Goal: Task Accomplishment & Management: Use online tool/utility

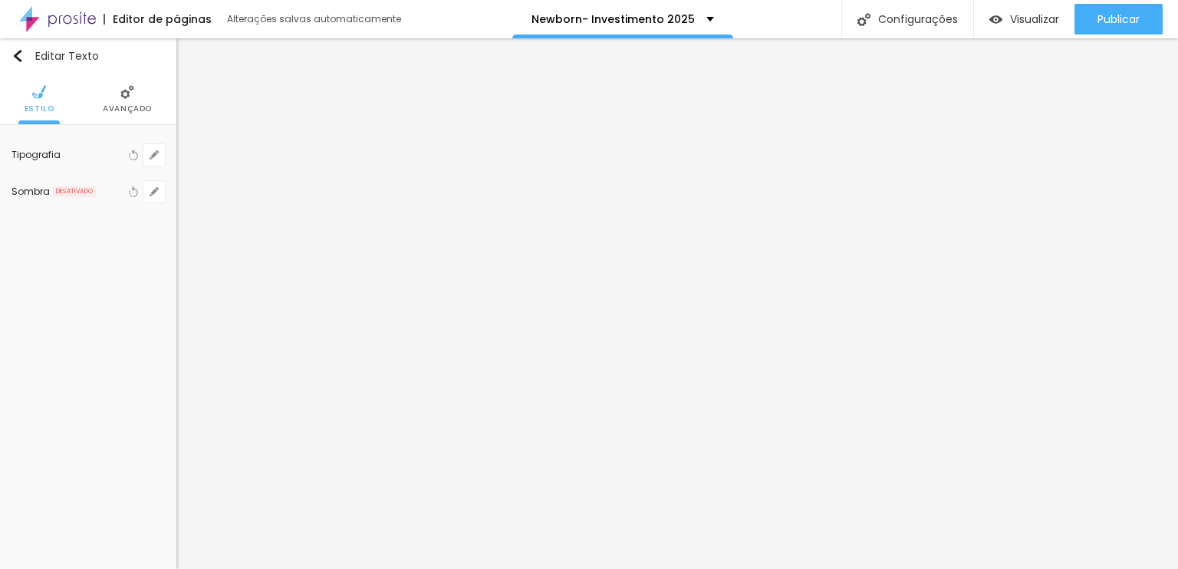
click at [117, 91] on li "Avançado" at bounding box center [127, 99] width 49 height 51
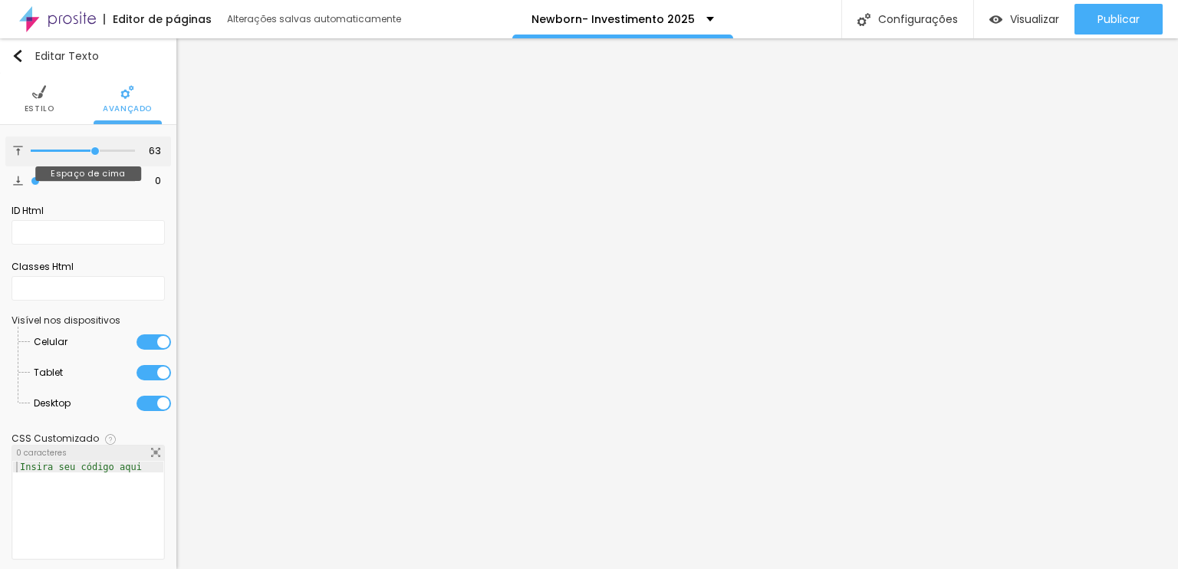
type input "67"
type input "58"
type input "50"
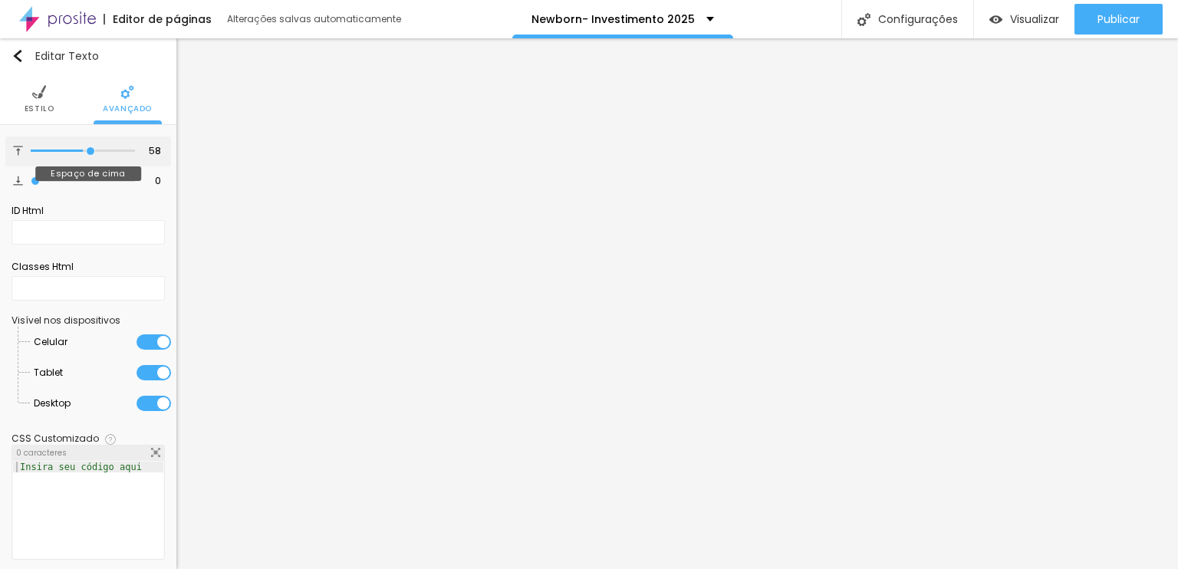
type input "50"
type input "49"
type input "47"
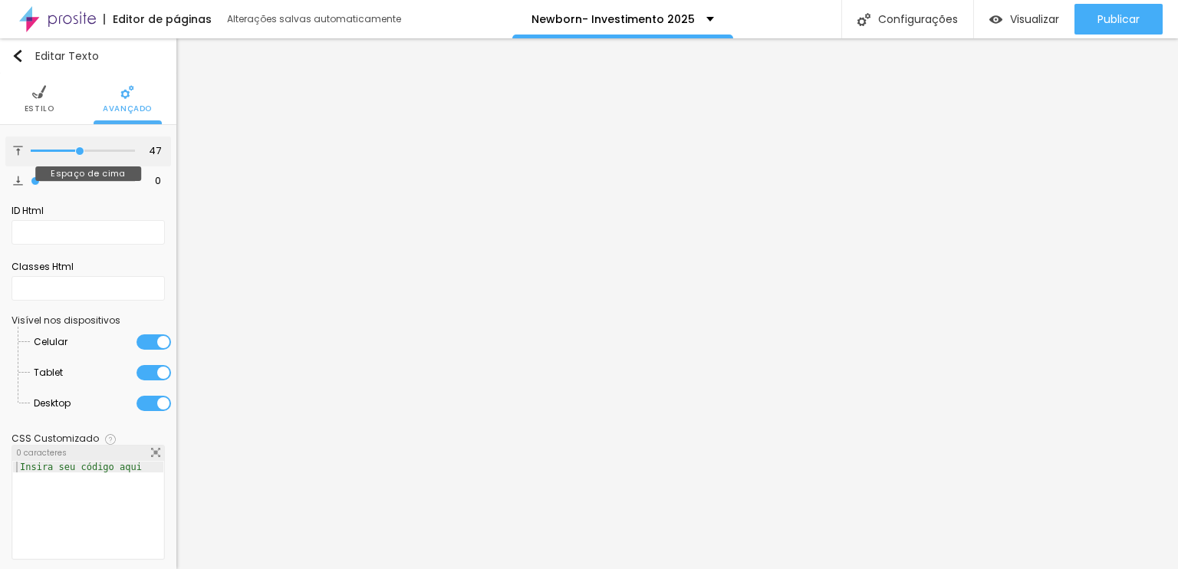
type input "46"
type input "47"
type input "48"
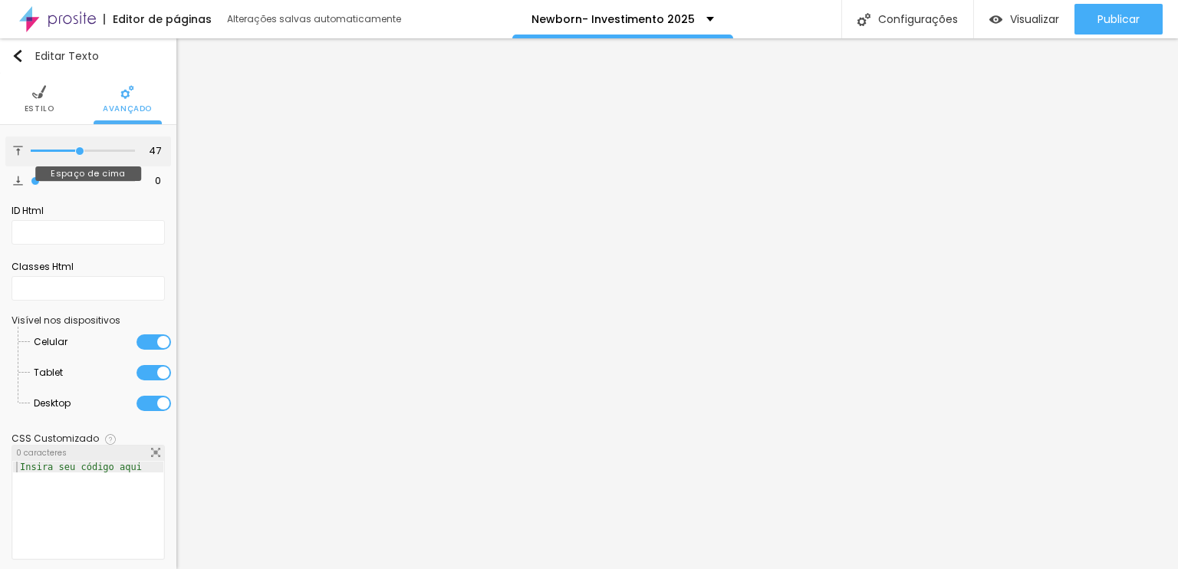
type input "48"
type input "49"
click at [75, 147] on input "range" at bounding box center [83, 151] width 104 height 8
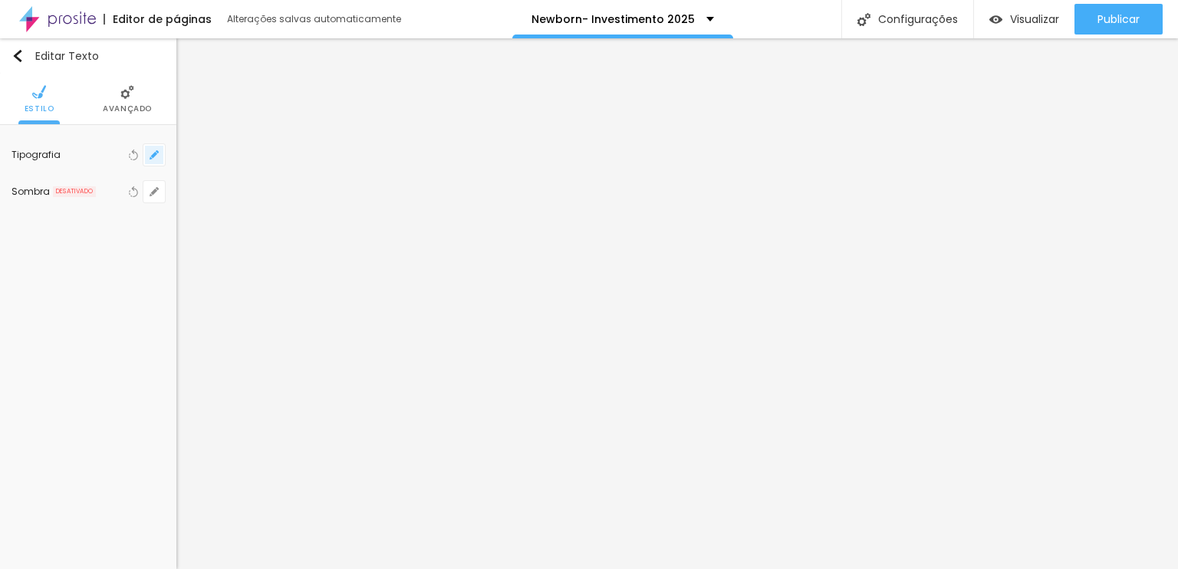
click at [150, 155] on icon "button" at bounding box center [154, 154] width 9 height 9
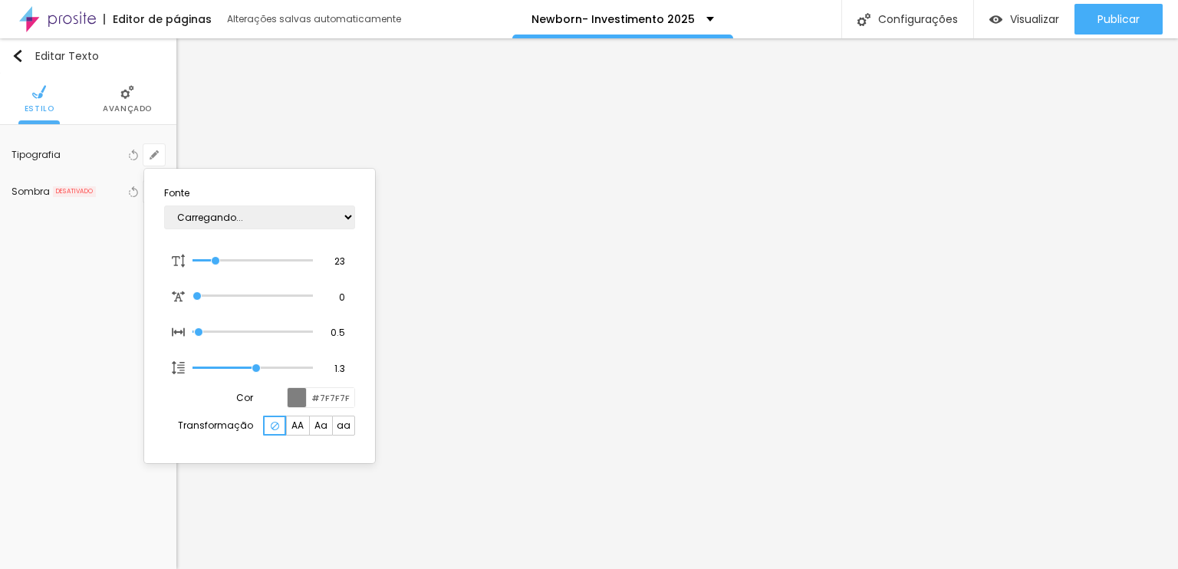
type input "1"
click at [279, 213] on select "AbrilFatface-Regular Actor-Regular Alegreya AlegreyaBlack [PERSON_NAME] [PERSON…" at bounding box center [259, 218] width 191 height 24
select select "OpenSans"
click at [164, 206] on select "AbrilFatface-Regular Actor-Regular Alegreya AlegreyaBlack [PERSON_NAME] [PERSON…" at bounding box center [259, 218] width 191 height 24
click at [256, 217] on select "AbrilFatface-Regular Actor-Regular Alegreya AlegreyaBlack [PERSON_NAME] [PERSON…" at bounding box center [259, 218] width 191 height 24
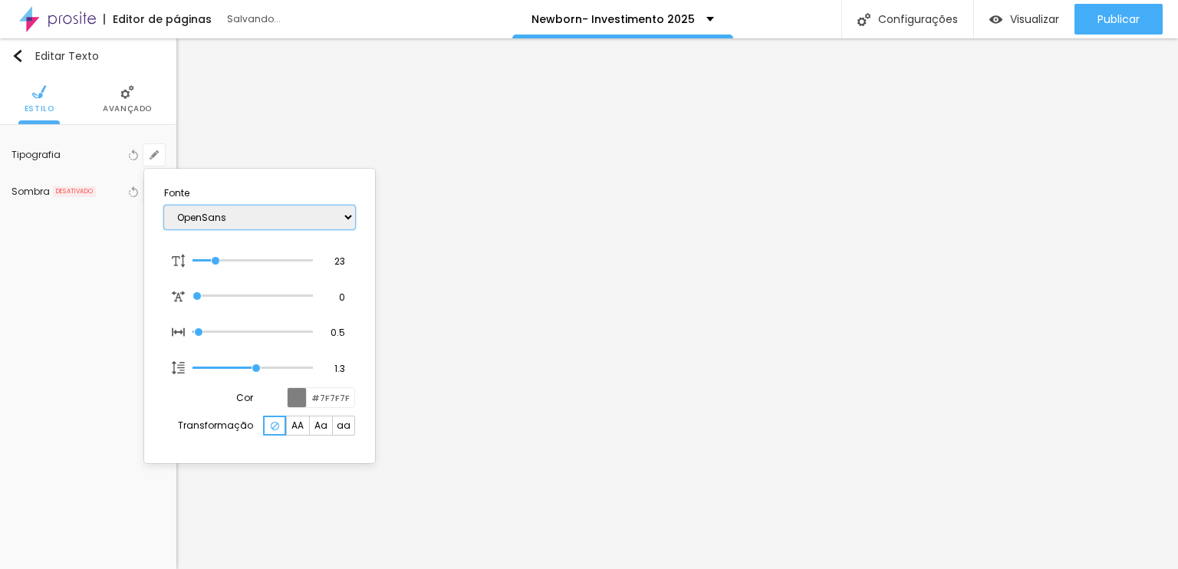
type input "1"
select select "JosefinSlab"
click at [164, 206] on select "AbrilFatface-Regular Actor-Regular Alegreya AlegreyaBlack [PERSON_NAME] [PERSON…" at bounding box center [259, 218] width 191 height 24
type input "1"
click at [258, 224] on select "AbrilFatface-Regular Actor-Regular Alegreya AlegreyaBlack [PERSON_NAME] [PERSON…" at bounding box center [259, 218] width 191 height 24
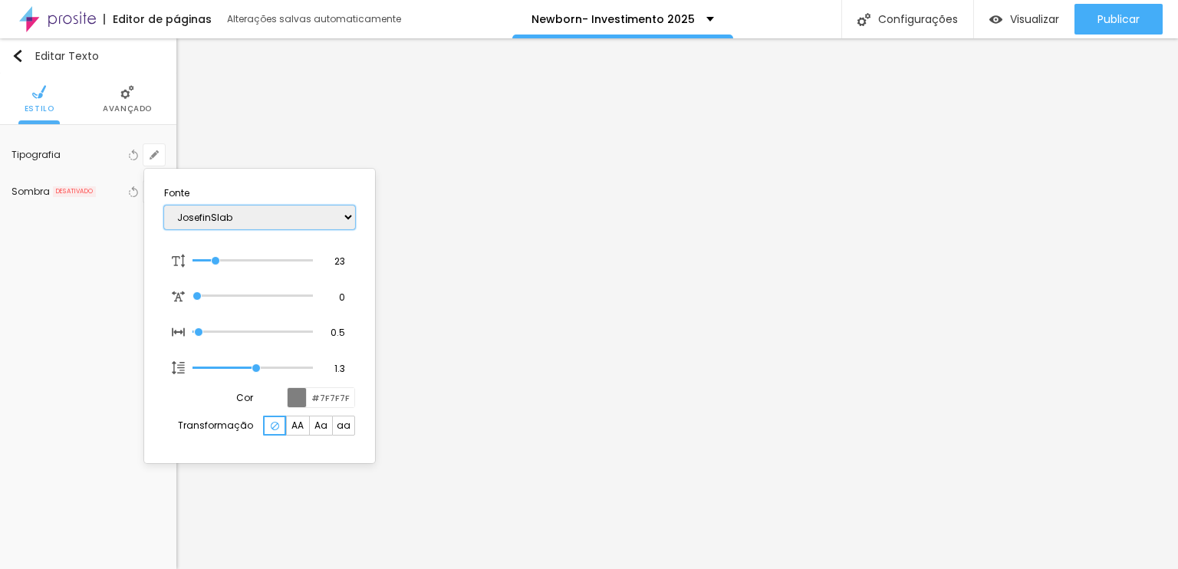
select select "CormorantLight"
click at [164, 206] on select "AbrilFatface-Regular Actor-Regular Alegreya AlegreyaBlack [PERSON_NAME] [PERSON…" at bounding box center [259, 218] width 191 height 24
click at [268, 209] on select "AbrilFatface-Regular Actor-Regular Alegreya AlegreyaBlack [PERSON_NAME] [PERSON…" at bounding box center [259, 218] width 191 height 24
type input "1"
select select "Comfortaa-Light"
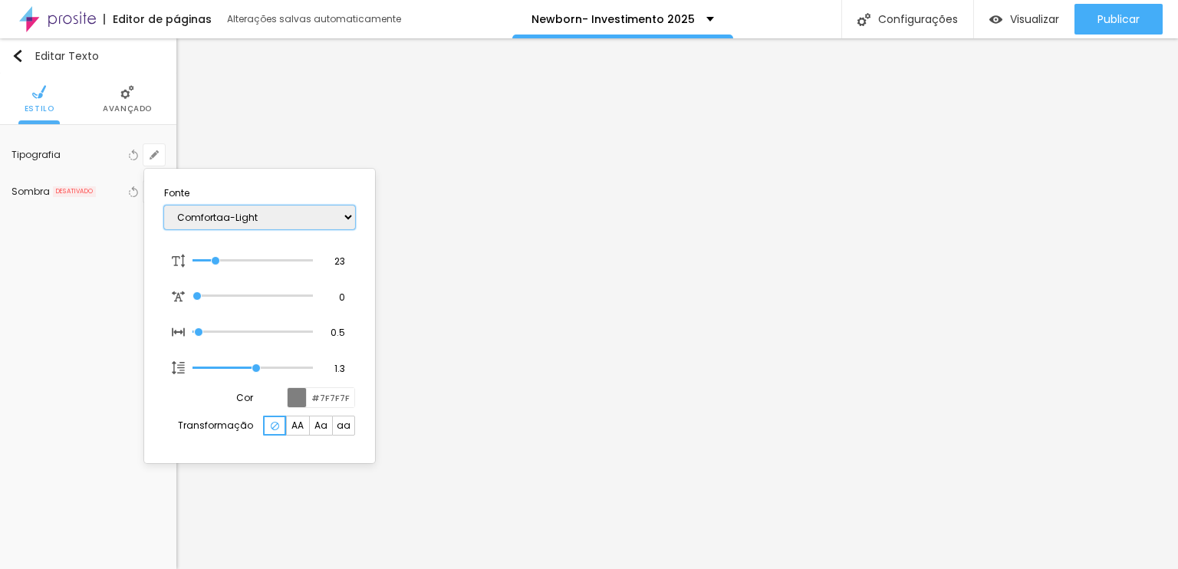
click at [164, 206] on select "AbrilFatface-Regular Actor-Regular Alegreya AlegreyaBlack [PERSON_NAME] [PERSON…" at bounding box center [259, 218] width 191 height 24
click at [291, 214] on select "AbrilFatface-Regular Actor-Regular Alegreya AlegreyaBlack [PERSON_NAME] [PERSON…" at bounding box center [259, 218] width 191 height 24
type input "1"
click at [164, 206] on select "AbrilFatface-Regular Actor-Regular Alegreya AlegreyaBlack [PERSON_NAME] [PERSON…" at bounding box center [259, 218] width 191 height 24
click at [313, 214] on select "AbrilFatface-Regular Actor-Regular Alegreya AlegreyaBlack [PERSON_NAME] [PERSON…" at bounding box center [259, 218] width 191 height 24
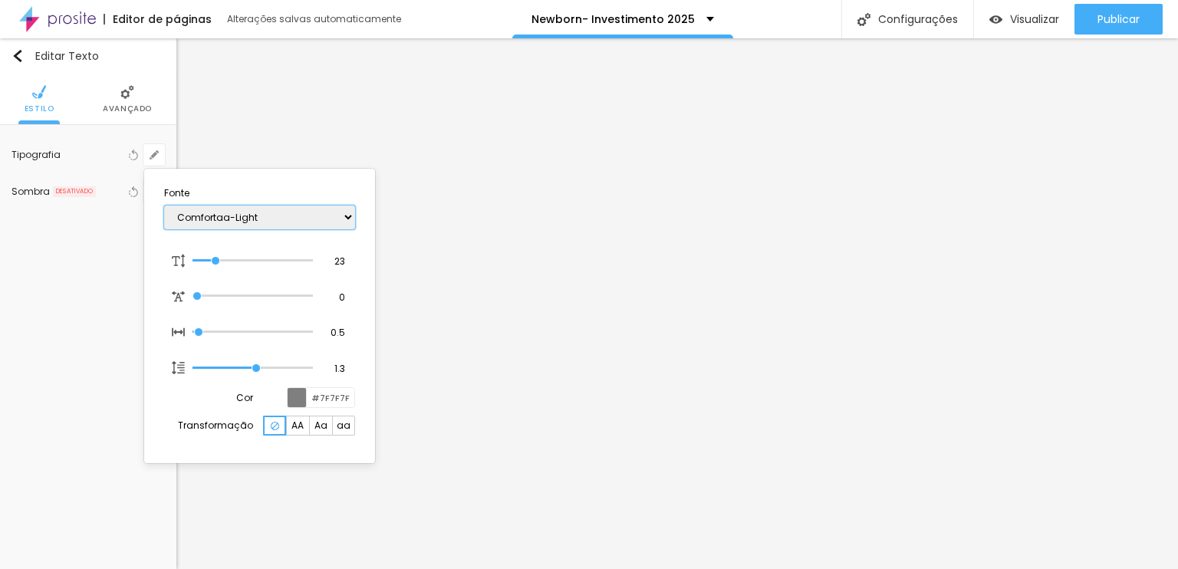
select select "Assistant"
click at [164, 206] on select "AbrilFatface-Regular Actor-Regular Alegreya AlegreyaBlack [PERSON_NAME] [PERSON…" at bounding box center [259, 218] width 191 height 24
click at [288, 219] on select "AbrilFatface-Regular Actor-Regular Alegreya AlegreyaBlack [PERSON_NAME] [PERSON…" at bounding box center [259, 218] width 191 height 24
type input "1"
select select "Inconsolata"
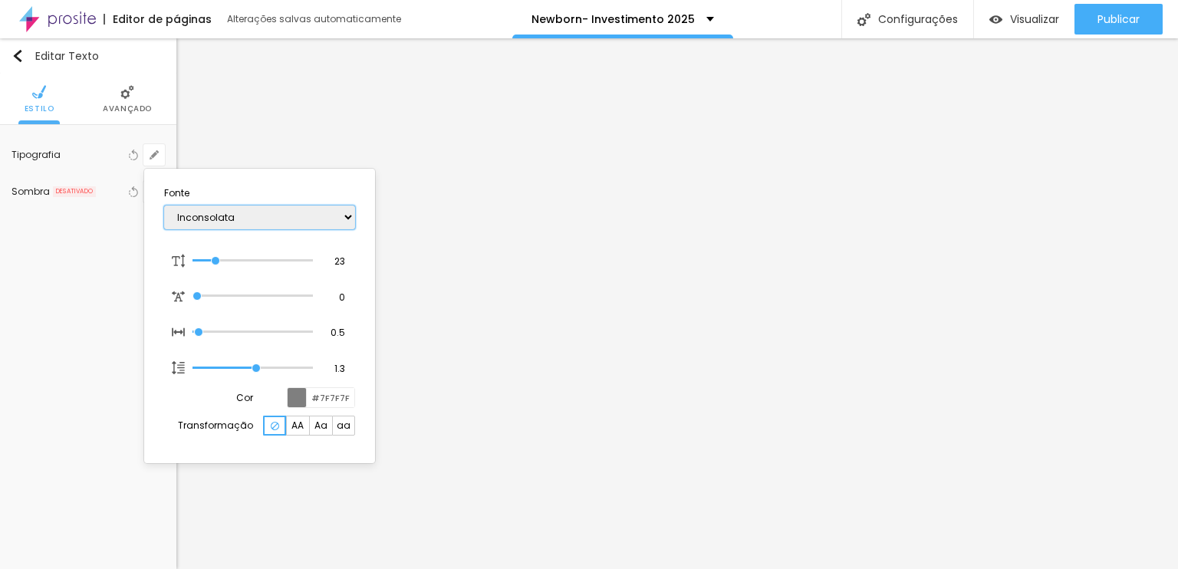
click at [164, 206] on select "AbrilFatface-Regular Actor-Regular Alegreya AlegreyaBlack [PERSON_NAME] [PERSON…" at bounding box center [259, 218] width 191 height 24
click at [296, 217] on select "AbrilFatface-Regular Actor-Regular Alegreya AlegreyaBlack [PERSON_NAME] [PERSON…" at bounding box center [259, 218] width 191 height 24
type input "1"
select select "Laila"
click at [164, 206] on select "AbrilFatface-Regular Actor-Regular Alegreya AlegreyaBlack [PERSON_NAME] [PERSON…" at bounding box center [259, 218] width 191 height 24
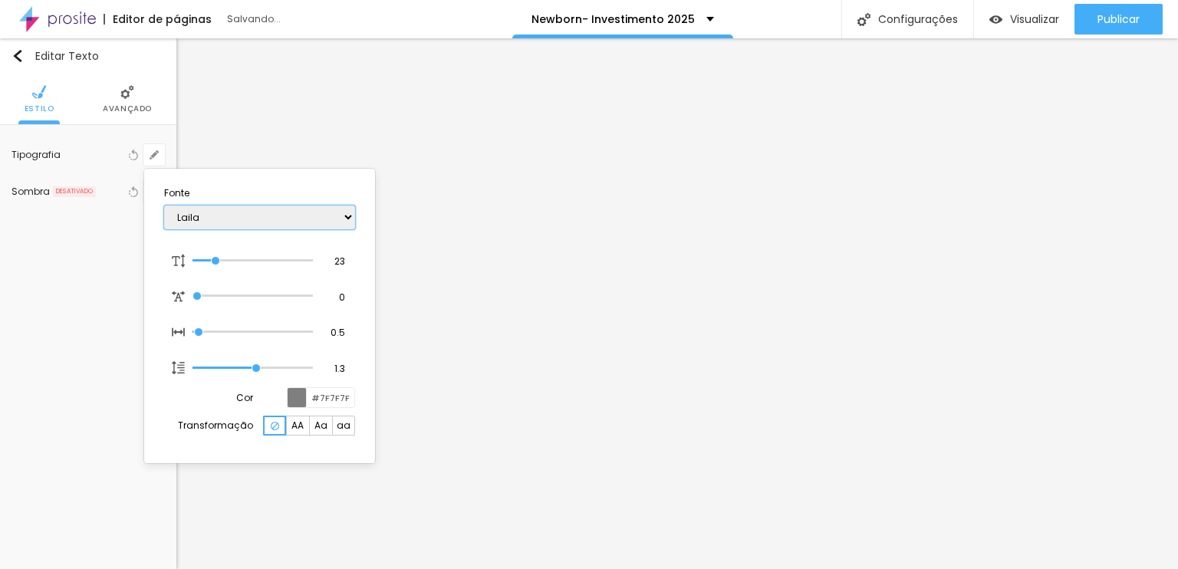
click at [264, 219] on select "AbrilFatface-Regular Actor-Regular Alegreya AlegreyaBlack [PERSON_NAME] [PERSON…" at bounding box center [259, 218] width 191 height 24
type input "1"
select select "Nunito"
click at [164, 206] on select "AbrilFatface-Regular Actor-Regular Alegreya AlegreyaBlack [PERSON_NAME] [PERSON…" at bounding box center [259, 218] width 191 height 24
type input "1"
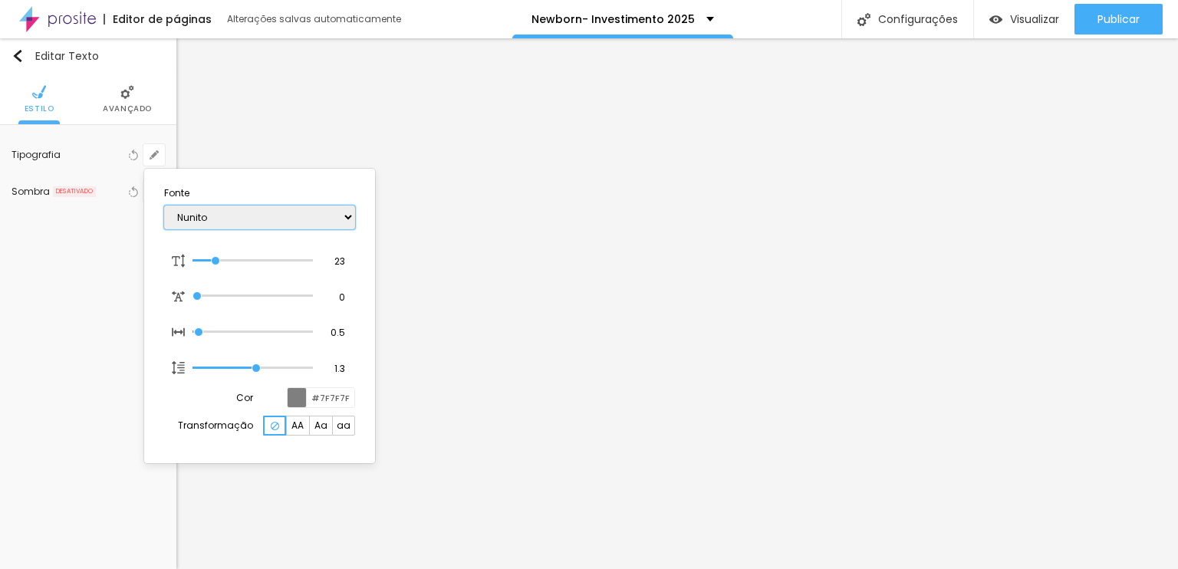
click at [252, 218] on select "AbrilFatface-Regular Actor-Regular Alegreya AlegreyaBlack [PERSON_NAME] [PERSON…" at bounding box center [259, 218] width 191 height 24
select select "Quicksand"
click at [164, 206] on select "AbrilFatface-Regular Actor-Regular Alegreya AlegreyaBlack [PERSON_NAME] [PERSON…" at bounding box center [259, 218] width 191 height 24
type input "1"
click at [261, 221] on select "AbrilFatface-Regular Actor-Regular Alegreya AlegreyaBlack [PERSON_NAME] [PERSON…" at bounding box center [259, 218] width 191 height 24
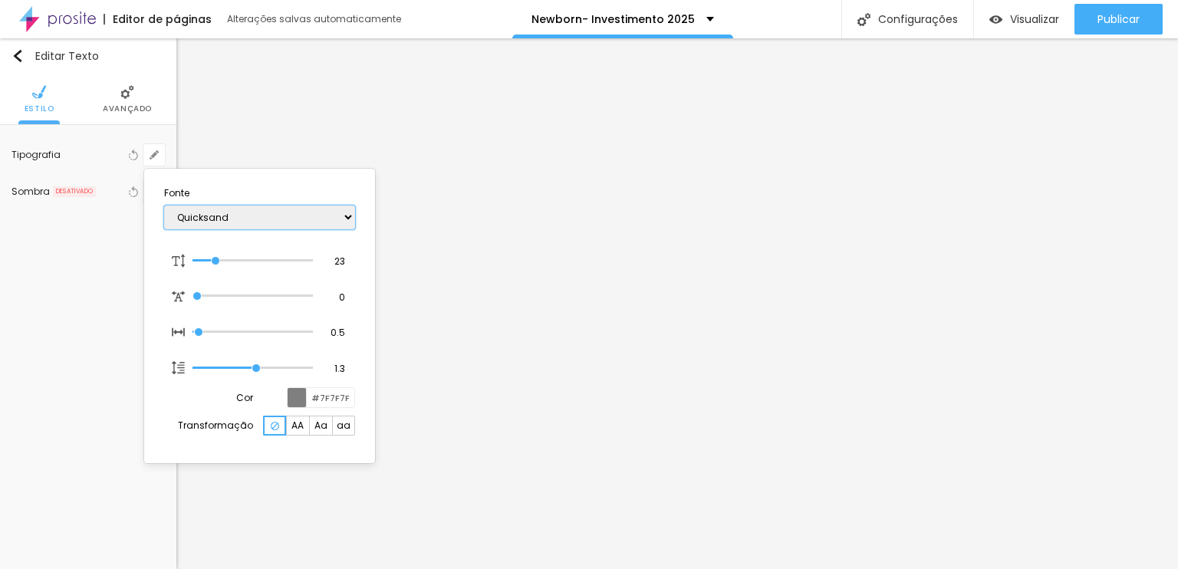
select select "RobotoThin"
click at [164, 206] on select "AbrilFatface-Regular Actor-Regular Alegreya AlegreyaBlack [PERSON_NAME] [PERSON…" at bounding box center [259, 218] width 191 height 24
type input "1"
click at [258, 204] on div "AbrilFatface-Regular Actor-Regular Alegreya AlegreyaBlack [PERSON_NAME] [PERSON…" at bounding box center [259, 217] width 191 height 39
click at [258, 209] on select "AbrilFatface-Regular Actor-Regular Alegreya AlegreyaBlack [PERSON_NAME] [PERSON…" at bounding box center [259, 218] width 191 height 24
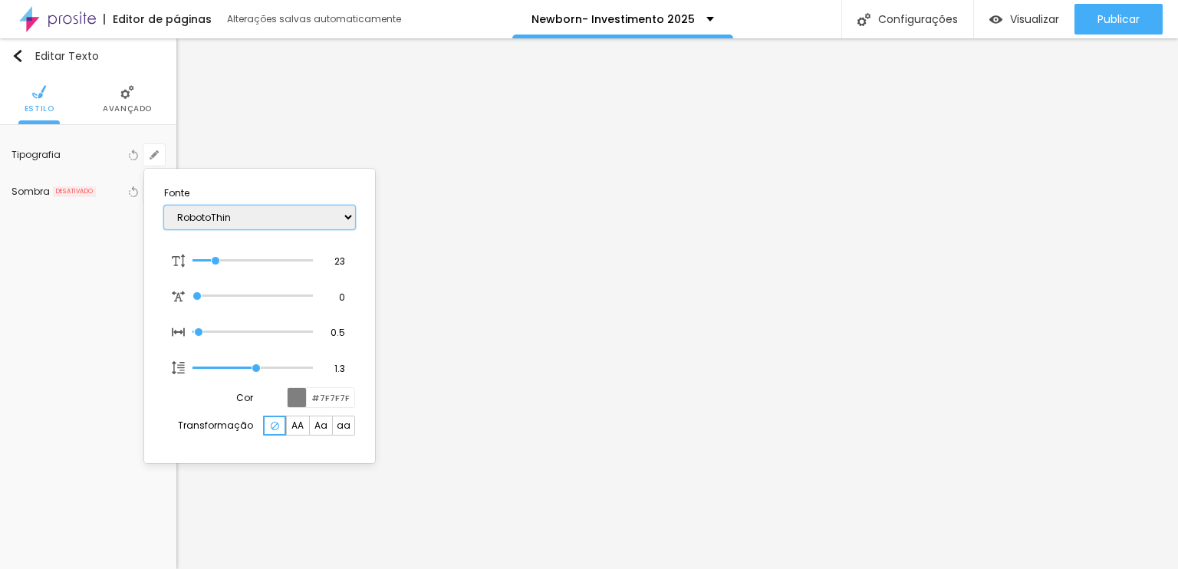
select select "QuicksandLight"
click at [164, 206] on select "AbrilFatface-Regular Actor-Regular Alegreya AlegreyaBlack [PERSON_NAME] [PERSON…" at bounding box center [259, 218] width 191 height 24
click at [189, 201] on div "AbrilFatface-Regular Actor-Regular Alegreya AlegreyaBlack [PERSON_NAME] [PERSON…" at bounding box center [259, 217] width 191 height 39
click at [189, 208] on select "AbrilFatface-Regular Actor-Regular Alegreya AlegreyaBlack [PERSON_NAME] [PERSON…" at bounding box center [259, 218] width 191 height 24
type input "1"
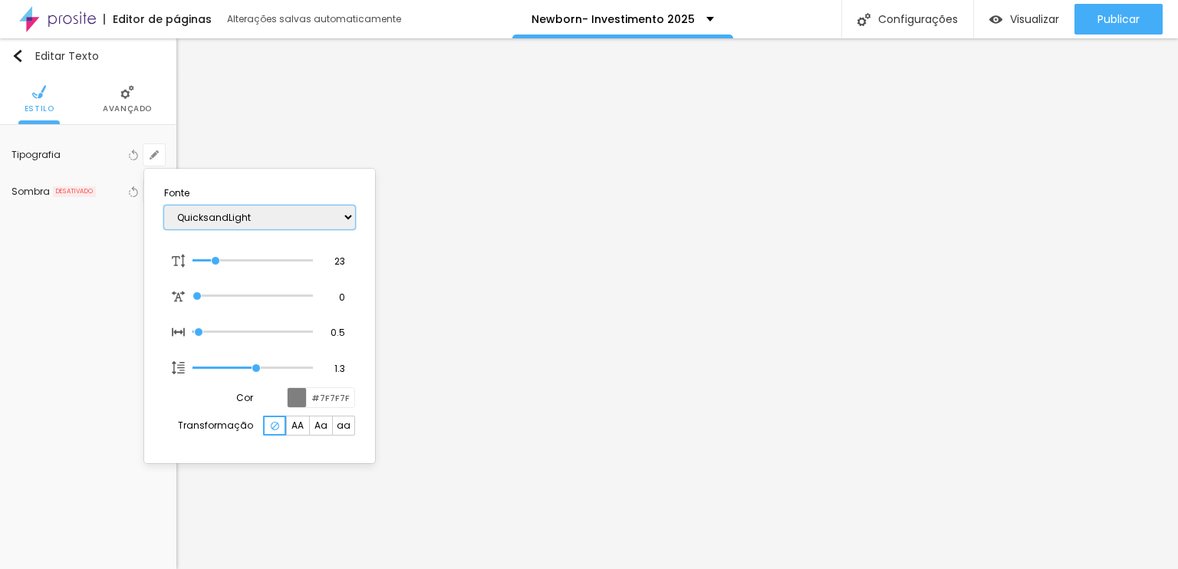
select select "Overlock"
click at [164, 206] on select "AbrilFatface-Regular Actor-Regular Alegreya AlegreyaBlack [PERSON_NAME] [PERSON…" at bounding box center [259, 218] width 191 height 24
type input "1"
click at [285, 206] on select "AbrilFatface-Regular Actor-Regular Alegreya AlegreyaBlack [PERSON_NAME] [PERSON…" at bounding box center [259, 218] width 191 height 24
select select "Neucha"
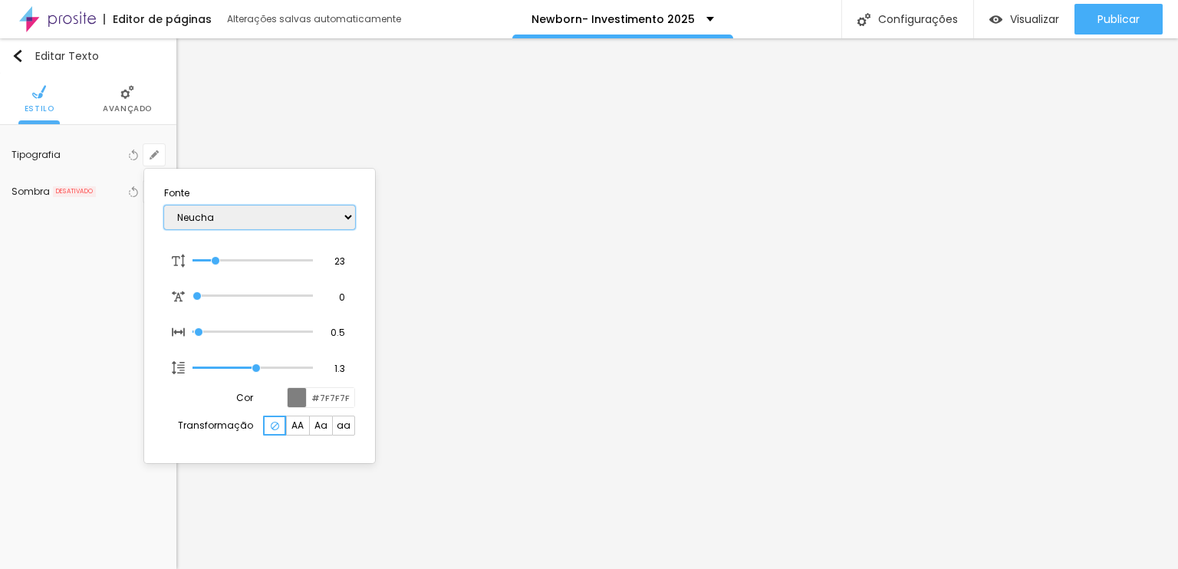
click at [164, 206] on select "AbrilFatface-Regular Actor-Regular Alegreya AlegreyaBlack [PERSON_NAME] [PERSON…" at bounding box center [259, 218] width 191 height 24
type input "1"
click at [291, 216] on select "AbrilFatface-Regular Actor-Regular Alegreya AlegreyaBlack [PERSON_NAME] [PERSON…" at bounding box center [259, 218] width 191 height 24
select select "Montserrat"
click at [164, 206] on select "AbrilFatface-Regular Actor-Regular Alegreya AlegreyaBlack [PERSON_NAME] [PERSON…" at bounding box center [259, 218] width 191 height 24
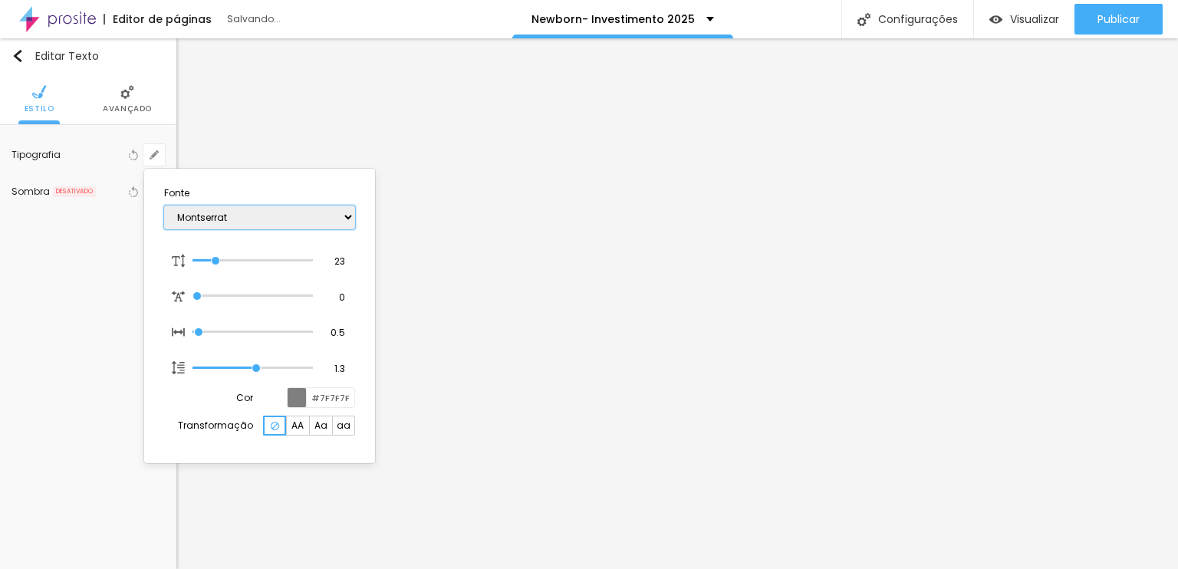
type input "1"
click at [285, 215] on select "AbrilFatface-Regular Actor-Regular Alegreya AlegreyaBlack [PERSON_NAME] [PERSON…" at bounding box center [259, 218] width 191 height 24
select select "MontserratLight"
click at [164, 206] on select "AbrilFatface-Regular Actor-Regular Alegreya AlegreyaBlack [PERSON_NAME] [PERSON…" at bounding box center [259, 218] width 191 height 24
type input "1"
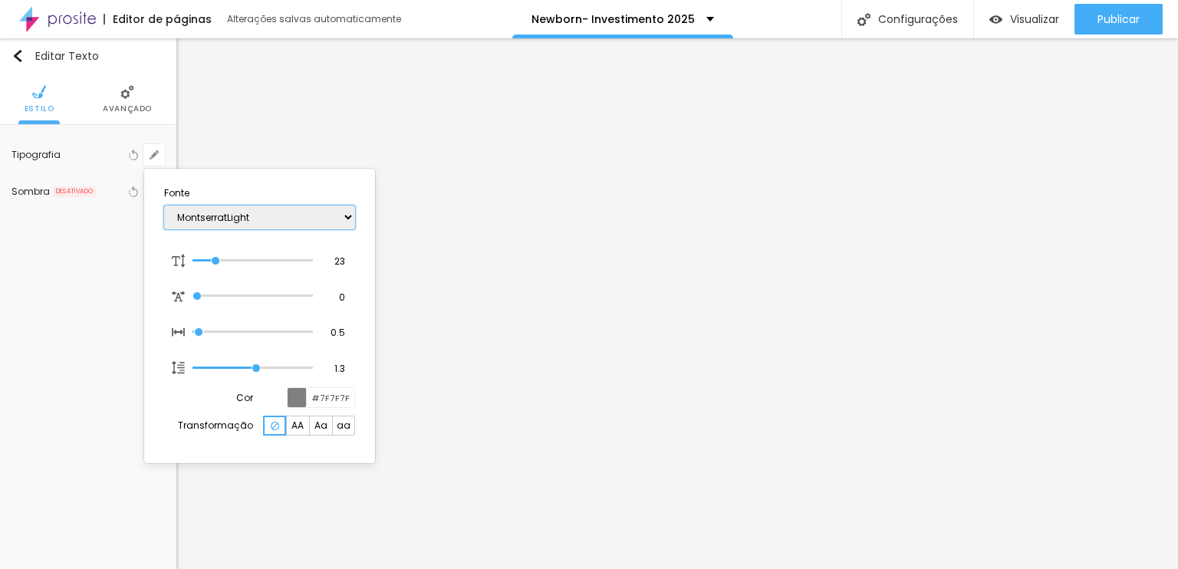
click at [281, 215] on select "AbrilFatface-Regular Actor-Regular Alegreya AlegreyaBlack [PERSON_NAME] [PERSON…" at bounding box center [259, 218] width 191 height 24
select select "Monoton-Regular"
click at [164, 206] on select "AbrilFatface-Regular Actor-Regular Alegreya AlegreyaBlack [PERSON_NAME] [PERSON…" at bounding box center [259, 218] width 191 height 24
click at [268, 228] on select "AbrilFatface-Regular Actor-Regular Alegreya AlegreyaBlack [PERSON_NAME] [PERSON…" at bounding box center [259, 218] width 191 height 24
type input "1"
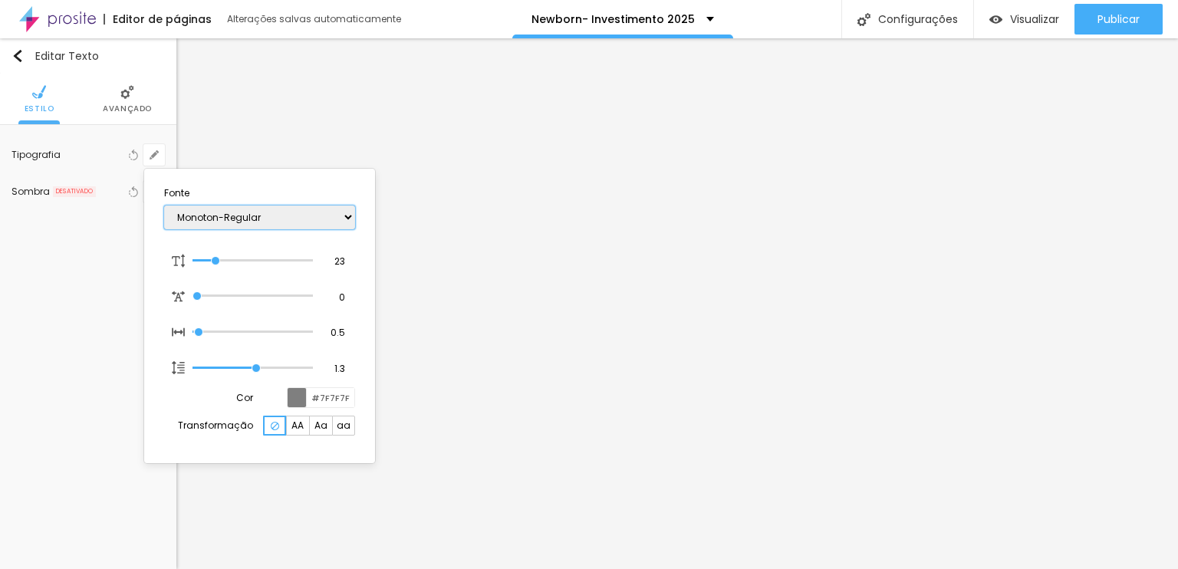
select select "MrsSaintDelafield-Regular"
click at [164, 206] on select "AbrilFatface-Regular Actor-Regular Alegreya AlegreyaBlack [PERSON_NAME] [PERSON…" at bounding box center [259, 218] width 191 height 24
click at [220, 224] on select "AbrilFatface-Regular Actor-Regular Alegreya AlegreyaBlack [PERSON_NAME] [PERSON…" at bounding box center [259, 218] width 191 height 24
type input "1"
select select "Martel-Light"
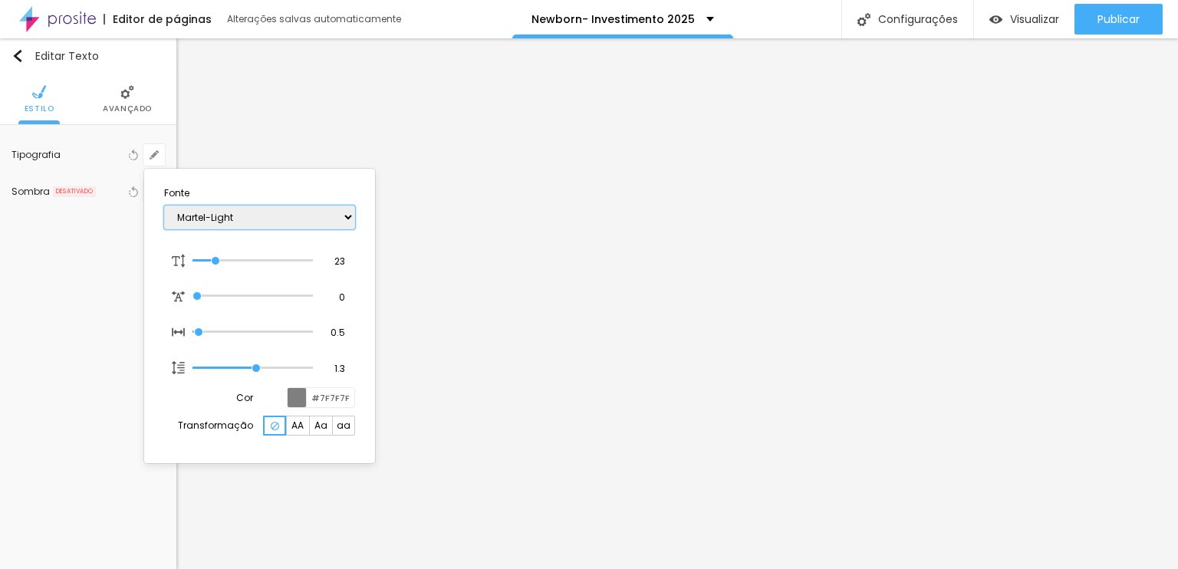
click at [164, 206] on select "AbrilFatface-Regular Actor-Regular Alegreya AlegreyaBlack [PERSON_NAME] [PERSON…" at bounding box center [259, 218] width 191 height 24
click at [279, 215] on select "AbrilFatface-Regular Actor-Regular Alegreya AlegreyaBlack [PERSON_NAME] [PERSON…" at bounding box center [259, 218] width 191 height 24
type input "1"
select select "Magra-Bold"
click at [164, 206] on select "AbrilFatface-Regular Actor-Regular Alegreya AlegreyaBlack [PERSON_NAME] [PERSON…" at bounding box center [259, 218] width 191 height 24
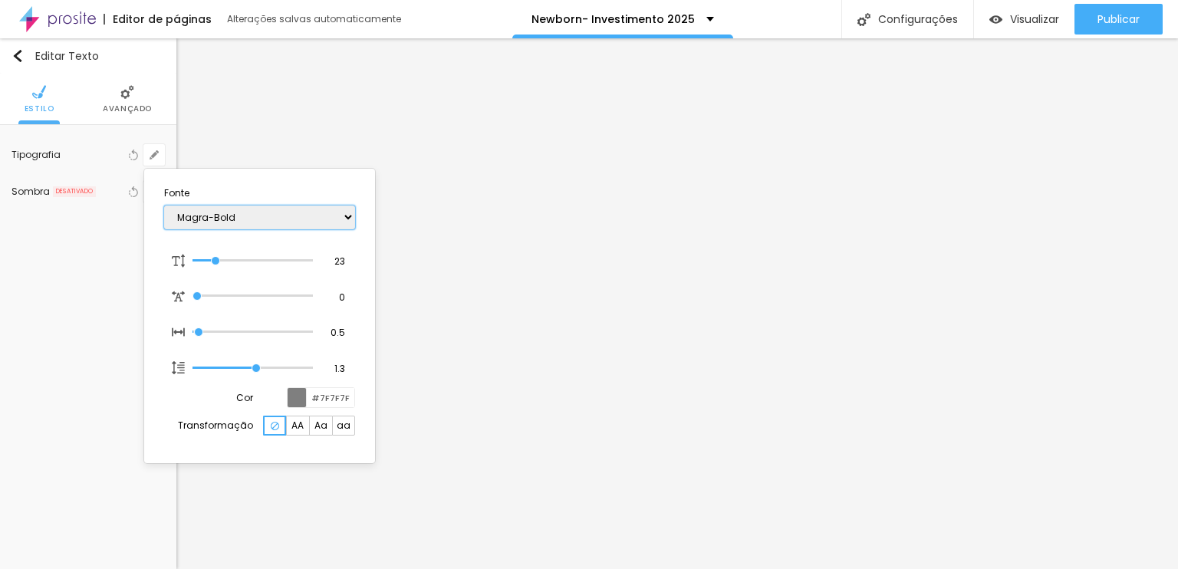
type input "1"
click at [272, 219] on select "AbrilFatface-Regular Actor-Regular Alegreya AlegreyaBlack [PERSON_NAME] [PERSON…" at bounding box center [259, 218] width 191 height 24
select select "Lustria-Regular"
click at [164, 206] on select "AbrilFatface-Regular Actor-Regular Alegreya AlegreyaBlack [PERSON_NAME] [PERSON…" at bounding box center [259, 218] width 191 height 24
type input "1"
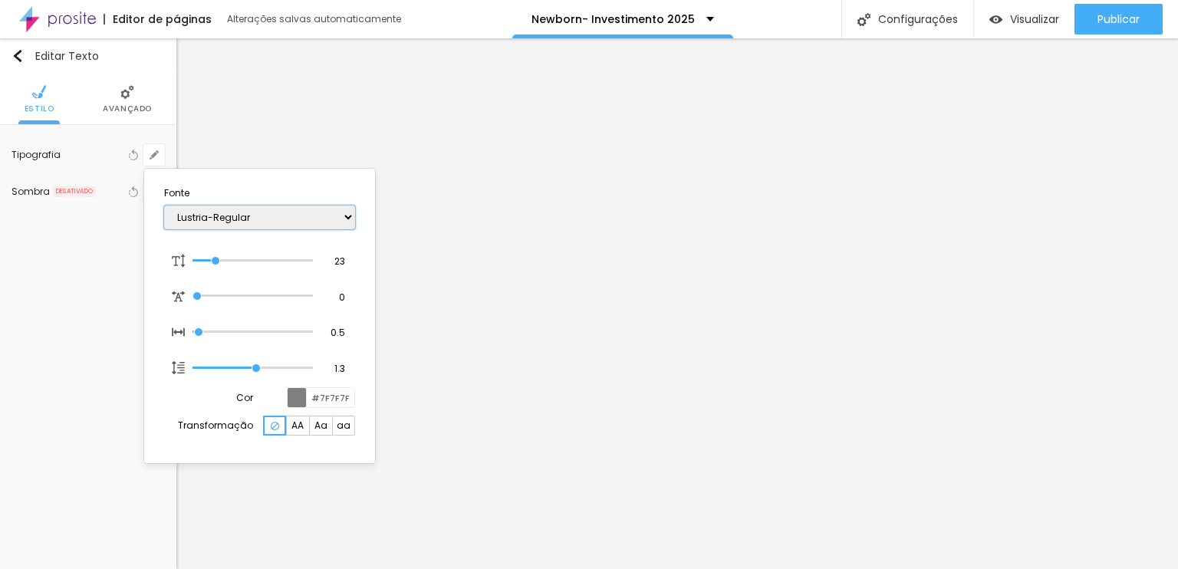
click at [280, 218] on select "AbrilFatface-Regular Actor-Regular Alegreya AlegreyaBlack [PERSON_NAME] [PERSON…" at bounding box center [259, 218] width 191 height 24
select select "LailaLight"
click at [164, 206] on select "AbrilFatface-Regular Actor-Regular Alegreya AlegreyaBlack [PERSON_NAME] [PERSON…" at bounding box center [259, 218] width 191 height 24
type input "1"
click at [301, 222] on select "AbrilFatface-Regular Actor-Regular Alegreya AlegreyaBlack [PERSON_NAME] [PERSON…" at bounding box center [259, 218] width 191 height 24
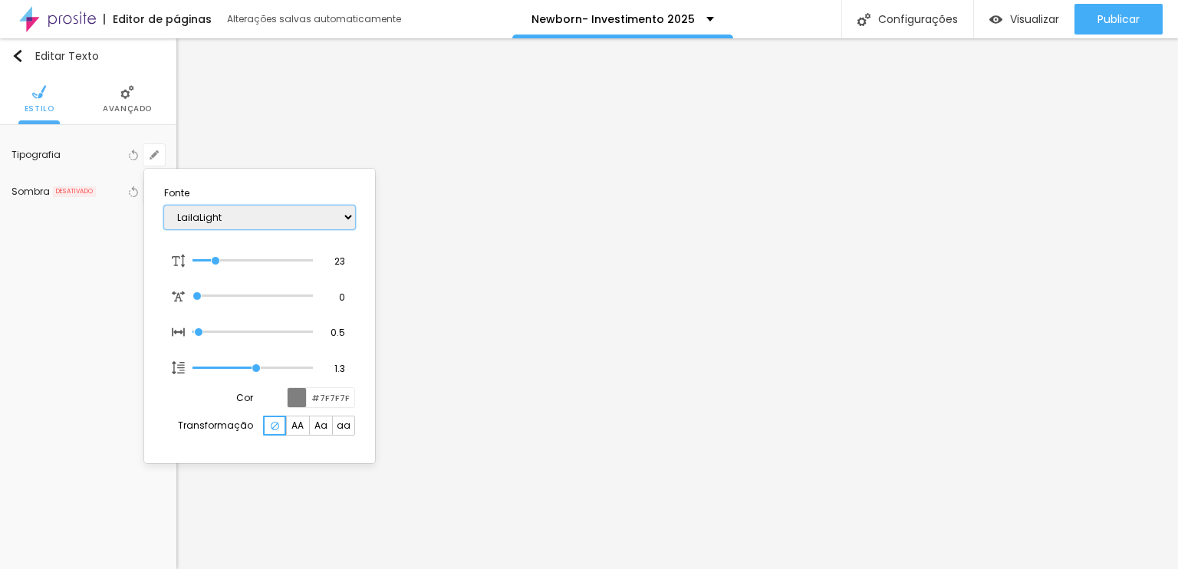
select select "Laila-Light"
click at [164, 206] on select "AbrilFatface-Regular Actor-Regular Alegreya AlegreyaBlack [PERSON_NAME] [PERSON…" at bounding box center [259, 218] width 191 height 24
click at [286, 228] on div "AbrilFatface-Regular Actor-Regular Alegreya AlegreyaBlack [PERSON_NAME] [PERSON…" at bounding box center [259, 217] width 191 height 39
click at [288, 221] on select "AbrilFatface-Regular Actor-Regular Alegreya AlegreyaBlack [PERSON_NAME] [PERSON…" at bounding box center [259, 218] width 191 height 24
type input "1"
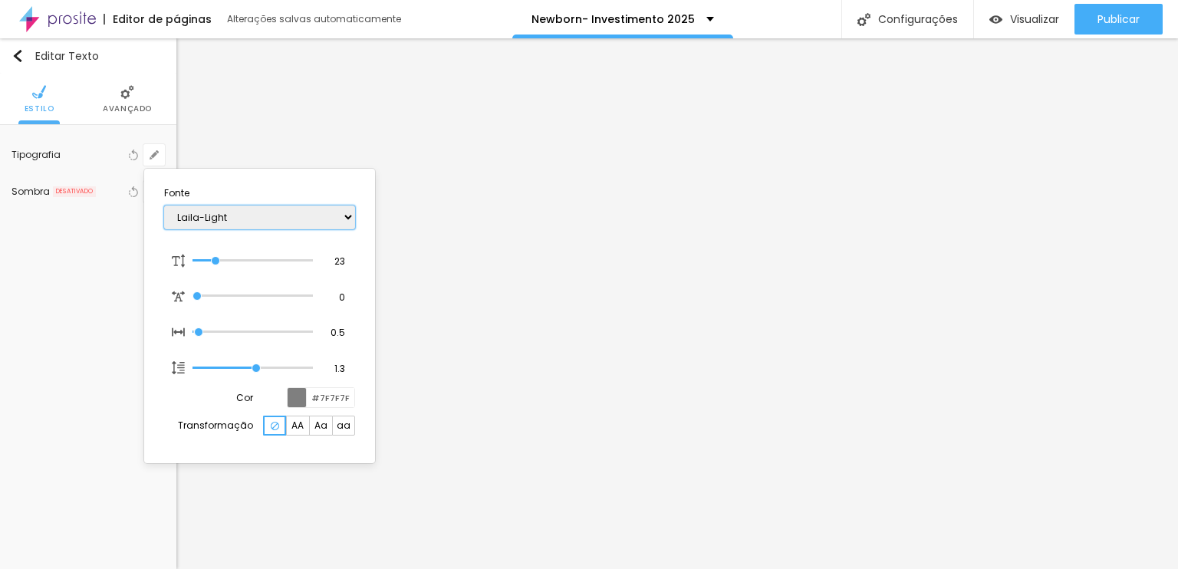
select select "Khand-Light"
click at [164, 206] on select "AbrilFatface-Regular Actor-Regular Alegreya AlegreyaBlack [PERSON_NAME] [PERSON…" at bounding box center [259, 218] width 191 height 24
type input "1"
click at [235, 212] on select "AbrilFatface-Regular Actor-Regular Alegreya AlegreyaBlack [PERSON_NAME] [PERSON…" at bounding box center [259, 218] width 191 height 24
select select "[PERSON_NAME]"
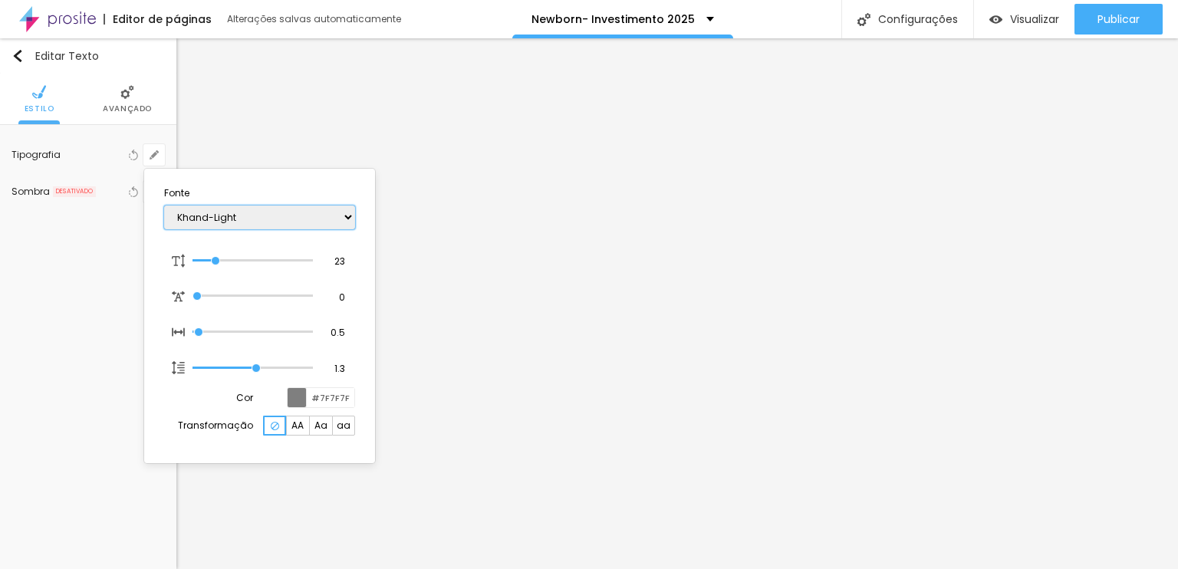
click at [164, 206] on select "AbrilFatface-Regular Actor-Regular Alegreya AlegreyaBlack [PERSON_NAME] [PERSON…" at bounding box center [259, 218] width 191 height 24
type input "1"
click at [267, 218] on select "AbrilFatface-Regular Actor-Regular Alegreya AlegreyaBlack [PERSON_NAME] [PERSON…" at bounding box center [259, 218] width 191 height 24
select select "Inconsolata"
click at [164, 206] on select "AbrilFatface-Regular Actor-Regular Alegreya AlegreyaBlack [PERSON_NAME] [PERSON…" at bounding box center [259, 218] width 191 height 24
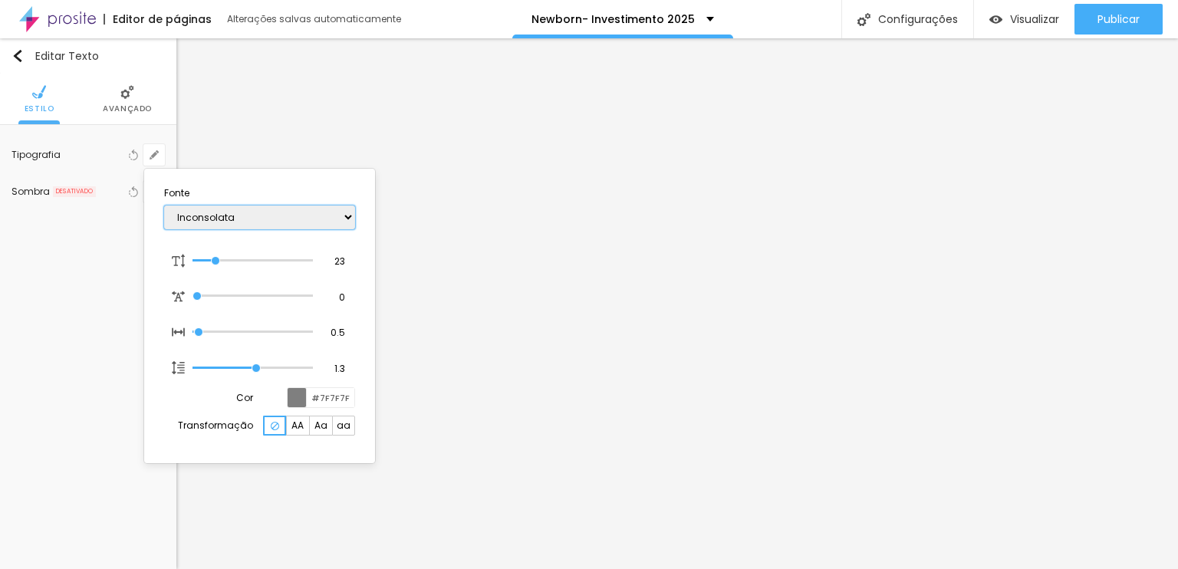
click at [236, 218] on select "AbrilFatface-Regular Actor-Regular Alegreya AlegreyaBlack [PERSON_NAME] [PERSON…" at bounding box center [259, 218] width 191 height 24
type input "1"
select select "GreatVibes-Regular"
click at [164, 206] on select "AbrilFatface-Regular Actor-Regular Alegreya AlegreyaBlack [PERSON_NAME] [PERSON…" at bounding box center [259, 218] width 191 height 24
click at [235, 214] on select "AbrilFatface-Regular Actor-Regular Alegreya AlegreyaBlack [PERSON_NAME] [PERSON…" at bounding box center [259, 218] width 191 height 24
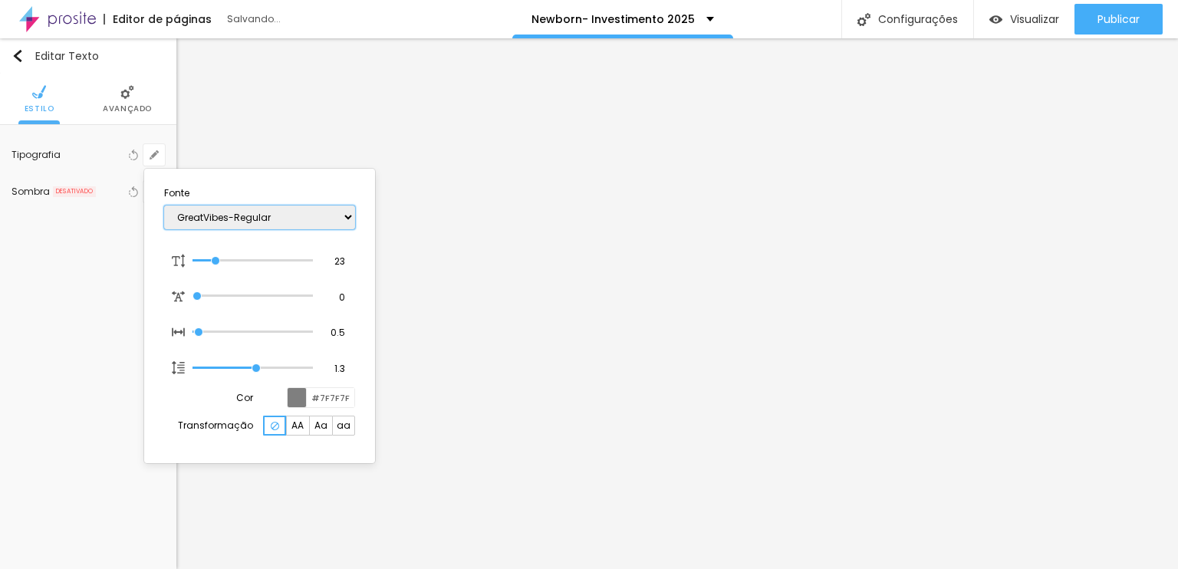
type input "1"
select select "Halant-Light"
click at [164, 206] on select "AbrilFatface-Regular Actor-Regular Alegreya AlegreyaBlack [PERSON_NAME] [PERSON…" at bounding box center [259, 218] width 191 height 24
type input "1"
click at [243, 212] on select "AbrilFatface-Regular Actor-Regular Alegreya AlegreyaBlack [PERSON_NAME] [PERSON…" at bounding box center [259, 218] width 191 height 24
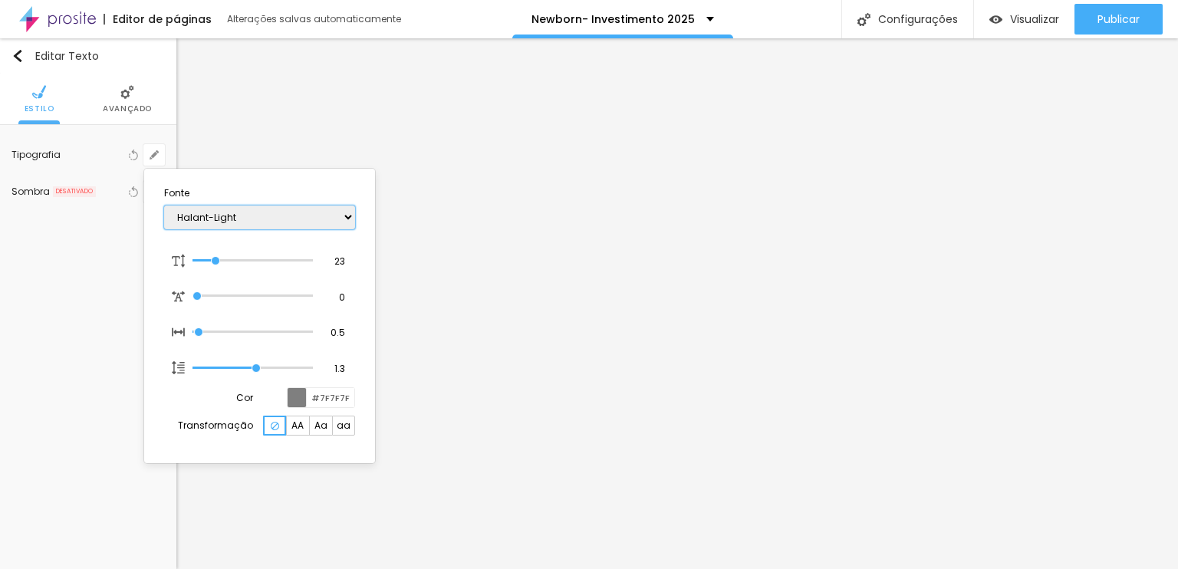
select select "FredokaOne-Regular"
click at [164, 206] on select "AbrilFatface-Regular Actor-Regular Alegreya AlegreyaBlack [PERSON_NAME] [PERSON…" at bounding box center [259, 218] width 191 height 24
click at [248, 217] on select "AbrilFatface-Regular Actor-Regular Alegreya AlegreyaBlack [PERSON_NAME] [PERSON…" at bounding box center [259, 218] width 191 height 24
type input "1"
select select "CrimsonText"
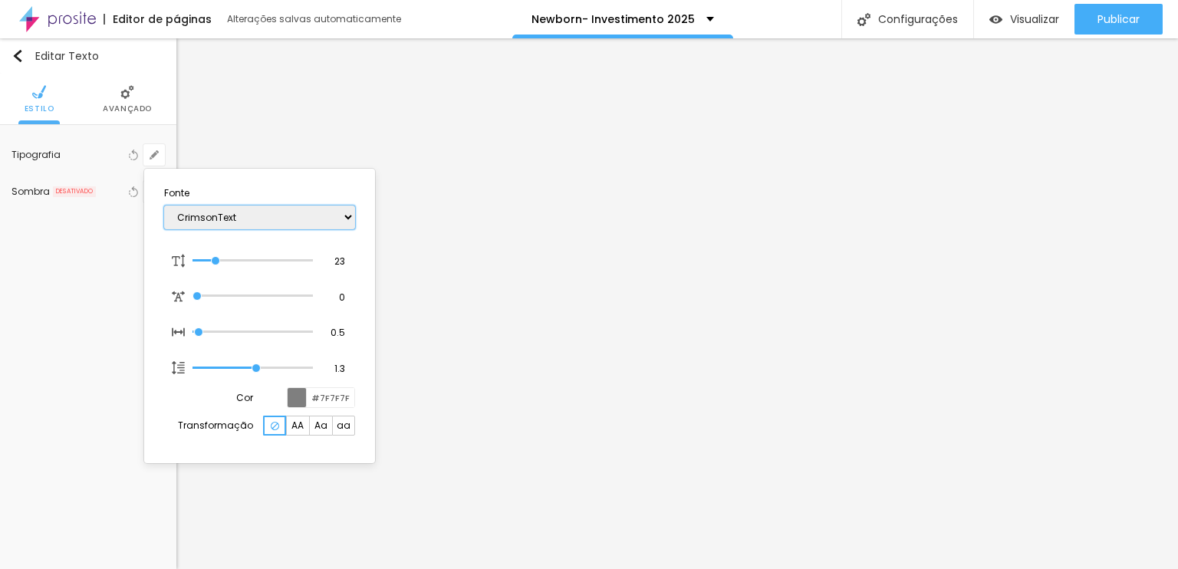
click at [164, 206] on select "AbrilFatface-Regular Actor-Regular Alegreya AlegreyaBlack [PERSON_NAME] [PERSON…" at bounding box center [259, 218] width 191 height 24
type input "1"
click at [285, 219] on select "AbrilFatface-Regular Actor-Regular Alegreya AlegreyaBlack [PERSON_NAME] [PERSON…" at bounding box center [259, 218] width 191 height 24
select select "Bitter"
click at [164, 206] on select "AbrilFatface-Regular Actor-Regular Alegreya AlegreyaBlack [PERSON_NAME] [PERSON…" at bounding box center [259, 218] width 191 height 24
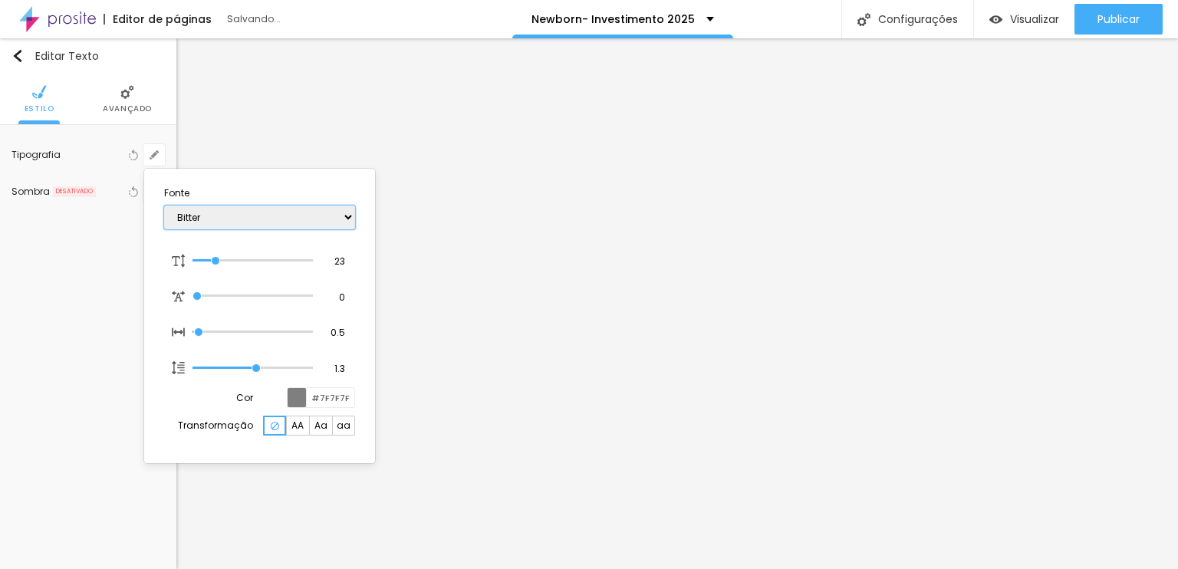
click at [244, 222] on select "AbrilFatface-Regular Actor-Regular Alegreya AlegreyaBlack [PERSON_NAME] [PERSON…" at bounding box center [259, 218] width 191 height 24
type input "1"
select select "BioRhymeLight"
click at [164, 206] on select "AbrilFatface-Regular Actor-Regular Alegreya AlegreyaBlack [PERSON_NAME] [PERSON…" at bounding box center [259, 218] width 191 height 24
click at [270, 229] on div "AbrilFatface-Regular Actor-Regular Alegreya AlegreyaBlack [PERSON_NAME] [PERSON…" at bounding box center [259, 217] width 191 height 39
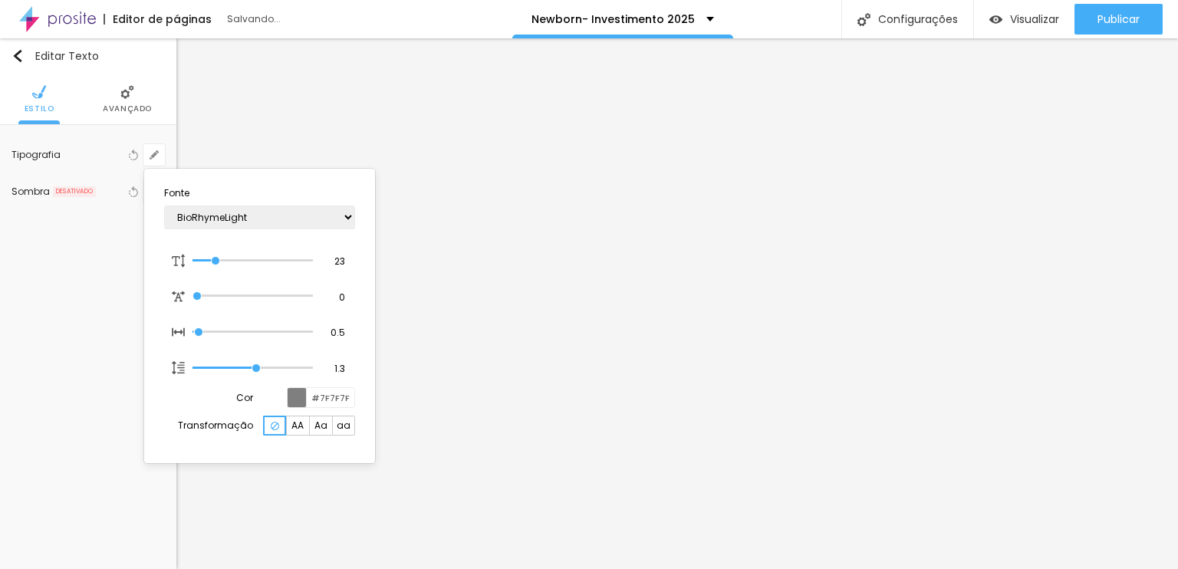
type input "1"
click at [274, 221] on select "AbrilFatface-Regular Actor-Regular Alegreya AlegreyaBlack [PERSON_NAME] [PERSON…" at bounding box center [259, 218] width 191 height 24
select select "Alice"
click at [164, 206] on select "AbrilFatface-Regular Actor-Regular Alegreya AlegreyaBlack [PERSON_NAME] [PERSON…" at bounding box center [259, 218] width 191 height 24
type input "1"
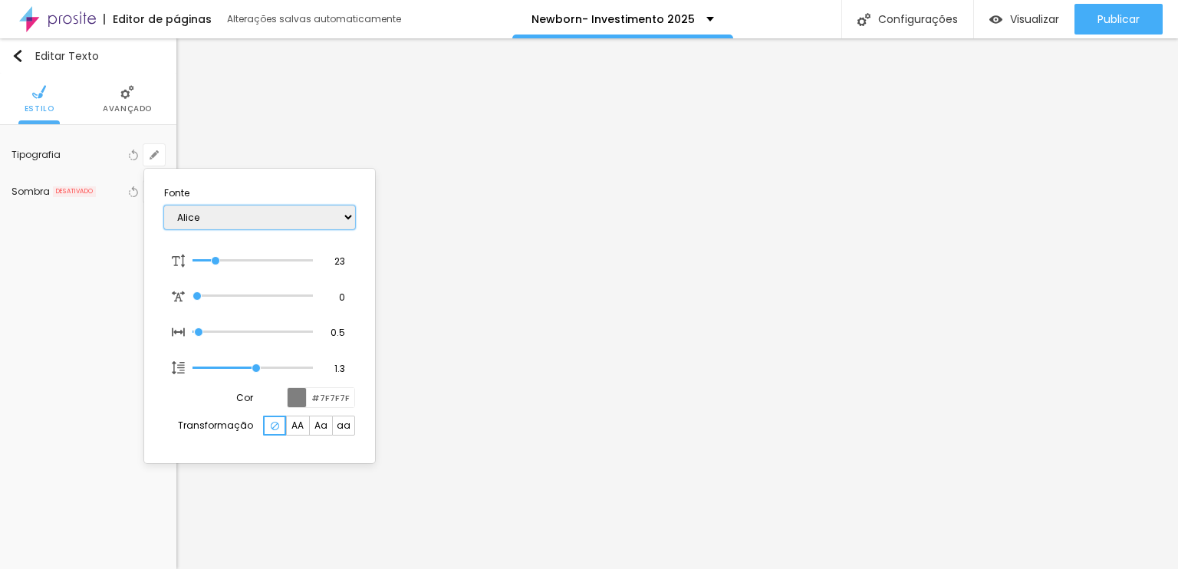
click at [286, 222] on select "AbrilFatface-Regular Actor-Regular Alegreya AlegreyaBlack [PERSON_NAME] [PERSON…" at bounding box center [259, 218] width 191 height 24
select select "AbrilFatface-Regular"
click at [164, 206] on select "AbrilFatface-Regular Actor-Regular Alegreya AlegreyaBlack [PERSON_NAME] [PERSON…" at bounding box center [259, 218] width 191 height 24
click at [285, 211] on select "AbrilFatface-Regular Actor-Regular Alegreya AlegreyaBlack [PERSON_NAME] [PERSON…" at bounding box center [259, 218] width 191 height 24
type input "1"
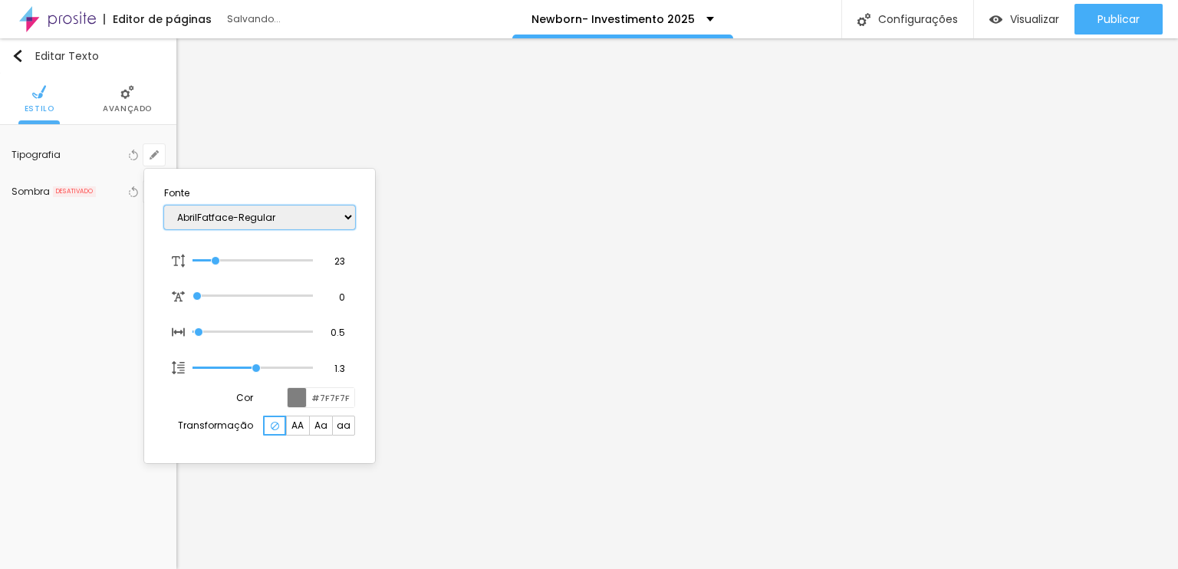
select select "Actor-Regular"
click at [164, 206] on select "AbrilFatface-Regular Actor-Regular Alegreya AlegreyaBlack [PERSON_NAME] [PERSON…" at bounding box center [259, 218] width 191 height 24
type input "1"
click at [260, 228] on select "AbrilFatface-Regular Actor-Regular Alegreya AlegreyaBlack [PERSON_NAME] [PERSON…" at bounding box center [259, 218] width 191 height 24
select select "Alegreya"
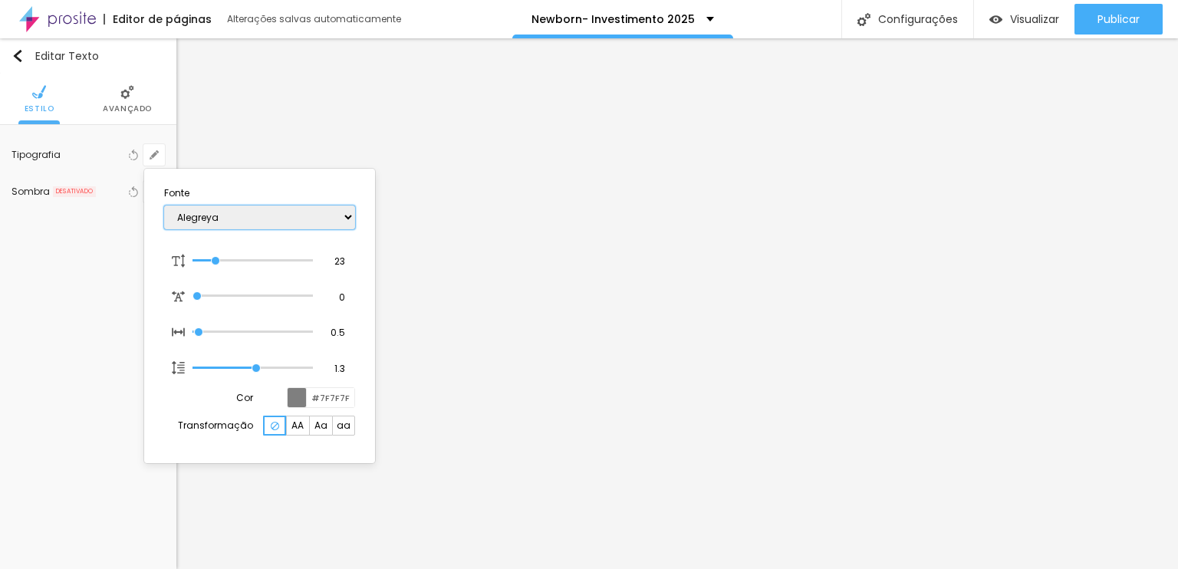
click at [164, 206] on select "AbrilFatface-Regular Actor-Regular Alegreya AlegreyaBlack [PERSON_NAME] [PERSON…" at bounding box center [259, 218] width 191 height 24
type input "1"
click at [255, 229] on div "AbrilFatface-Regular Actor-Regular Alegreya AlegreyaBlack [PERSON_NAME] [PERSON…" at bounding box center [259, 217] width 191 height 39
click at [259, 220] on select "AbrilFatface-Regular Actor-Regular Alegreya AlegreyaBlack [PERSON_NAME] [PERSON…" at bounding box center [259, 218] width 191 height 24
select select "AlegreyaBlack"
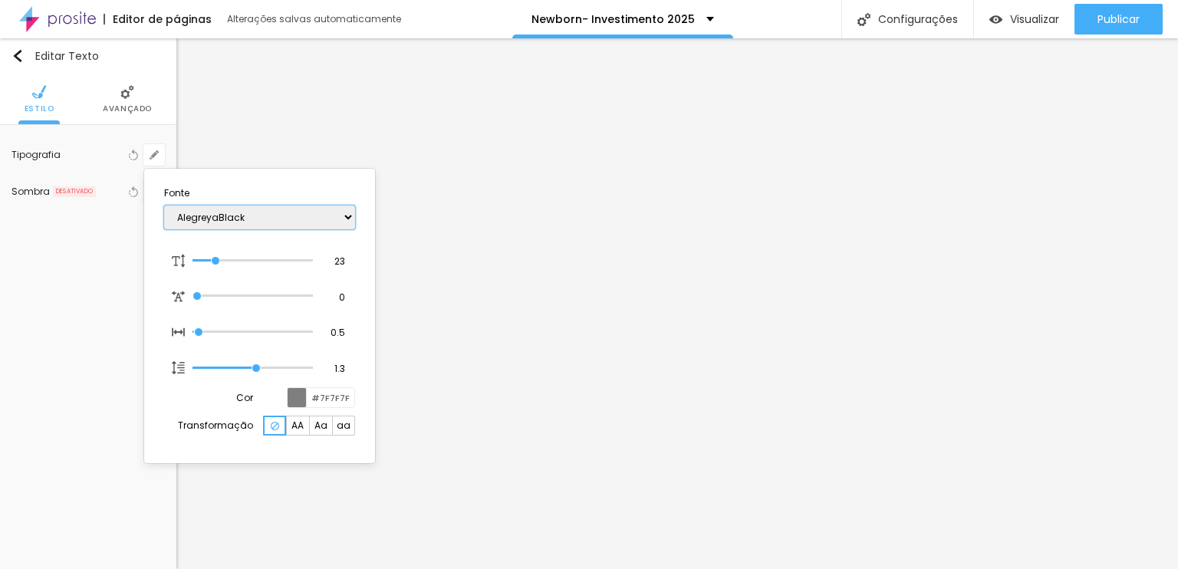
click at [164, 206] on select "AbrilFatface-Regular Actor-Regular Alegreya AlegreyaBlack [PERSON_NAME] [PERSON…" at bounding box center [259, 218] width 191 height 24
click at [255, 225] on select "AbrilFatface-Regular Actor-Regular Alegreya AlegreyaBlack [PERSON_NAME] [PERSON…" at bounding box center [259, 218] width 191 height 24
type input "1"
